Goal: Information Seeking & Learning: Learn about a topic

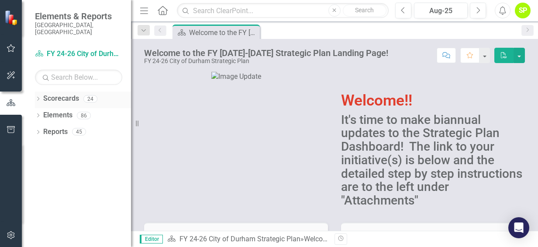
click at [35, 97] on icon "Dropdown" at bounding box center [38, 99] width 6 height 5
click at [43, 112] on icon "Dropdown" at bounding box center [42, 114] width 7 height 5
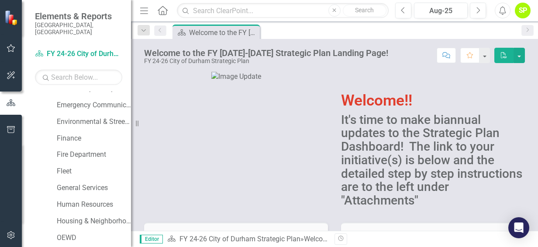
scroll to position [175, 0]
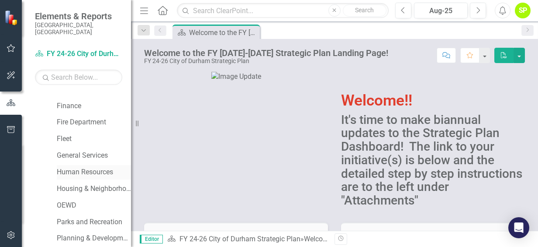
click at [81, 167] on link "Human Resources" at bounding box center [94, 172] width 74 height 10
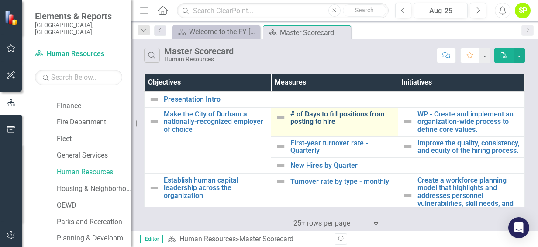
click at [321, 120] on link "# of Days to fill positions from posting to hire" at bounding box center [342, 117] width 103 height 15
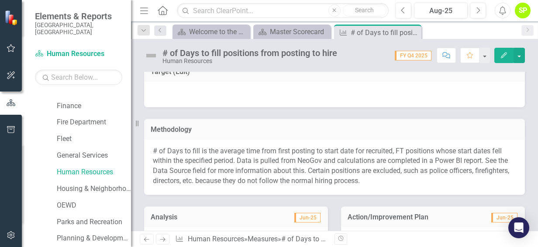
scroll to position [175, 0]
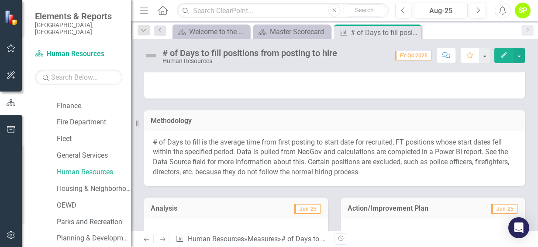
click at [304, 142] on p "# of Days to fill is the average time from first posting to start date for recr…" at bounding box center [335, 157] width 364 height 40
drag, startPoint x: 153, startPoint y: 141, endPoint x: 344, endPoint y: 138, distance: 190.6
click at [344, 138] on p "# of Days to fill is the average time from first posting to start date for recr…" at bounding box center [335, 157] width 364 height 40
drag, startPoint x: 398, startPoint y: 178, endPoint x: 217, endPoint y: 153, distance: 183.0
click at [219, 152] on div "# of Days to fill is the average time from first posting to start date for recr…" at bounding box center [334, 158] width 381 height 55
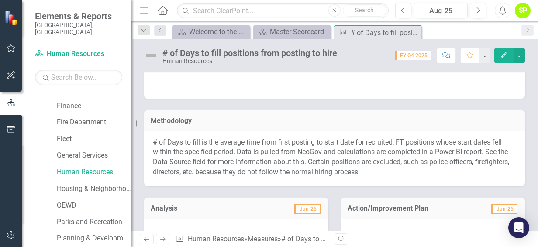
click at [156, 142] on p "# of Days to fill is the average time from first posting to start date for recr…" at bounding box center [335, 157] width 364 height 40
drag, startPoint x: 156, startPoint y: 142, endPoint x: 403, endPoint y: 176, distance: 248.4
click at [403, 176] on p "# of Days to fill is the average time from first posting to start date for recr…" at bounding box center [335, 157] width 364 height 40
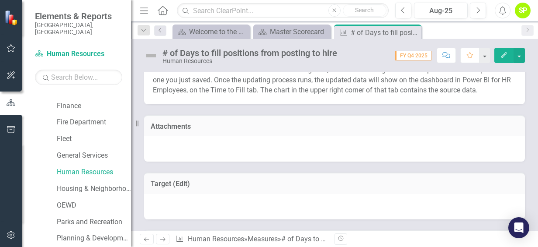
scroll to position [0, 0]
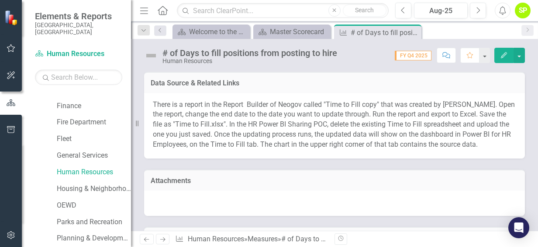
click at [260, 99] on div "There is a report in the Report Builder of Neogov called "Time to Fill copy" th…" at bounding box center [334, 125] width 381 height 65
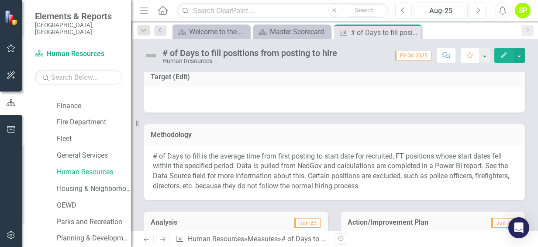
scroll to position [175, 0]
